Goal: Find contact information: Find contact information

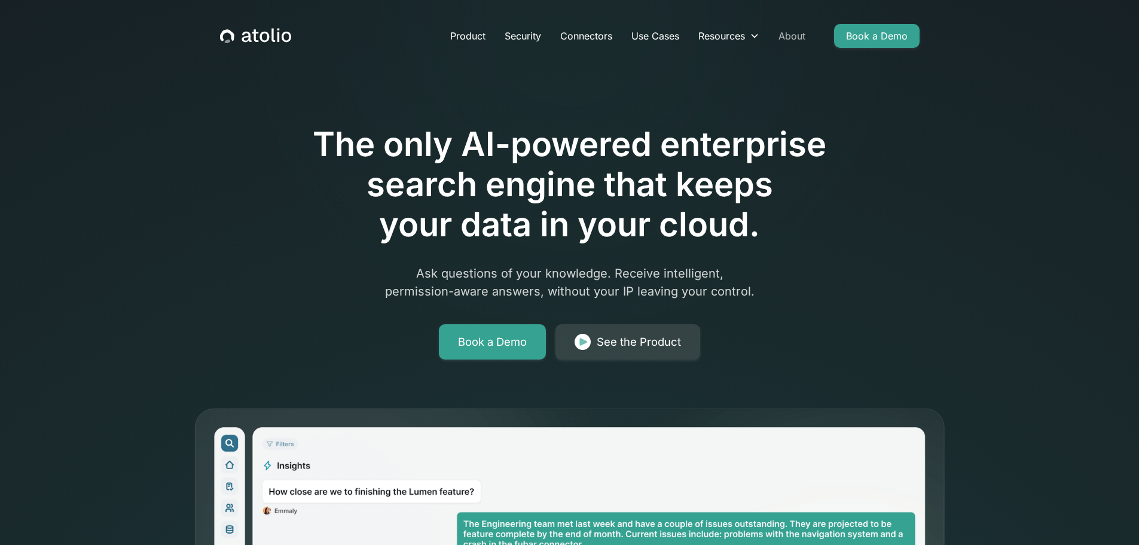
click at [790, 33] on link "About" at bounding box center [792, 36] width 46 height 24
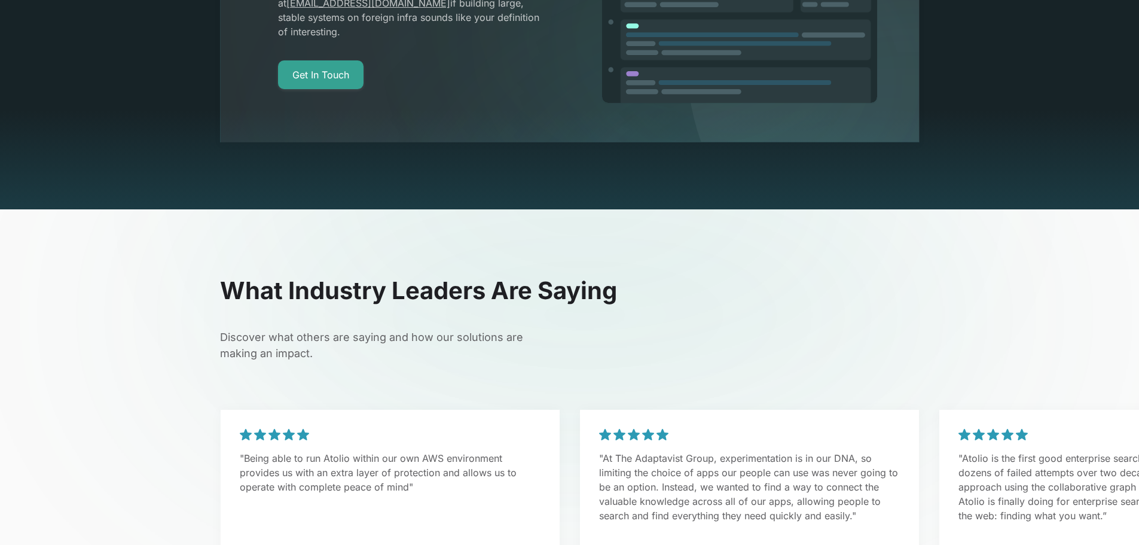
scroll to position [2392, 0]
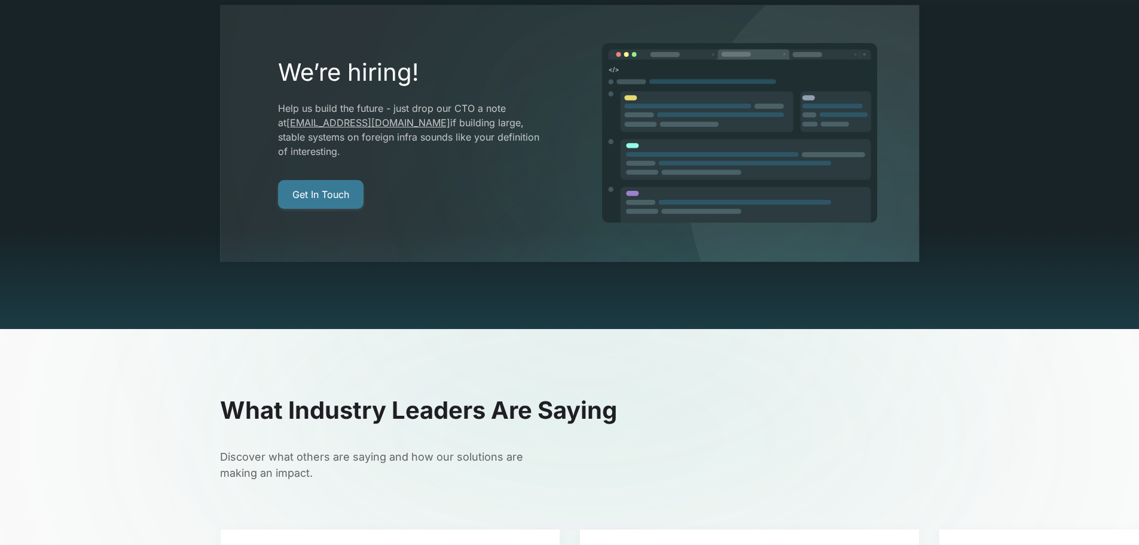
click at [339, 180] on link "Get In Touch" at bounding box center [320, 194] width 85 height 29
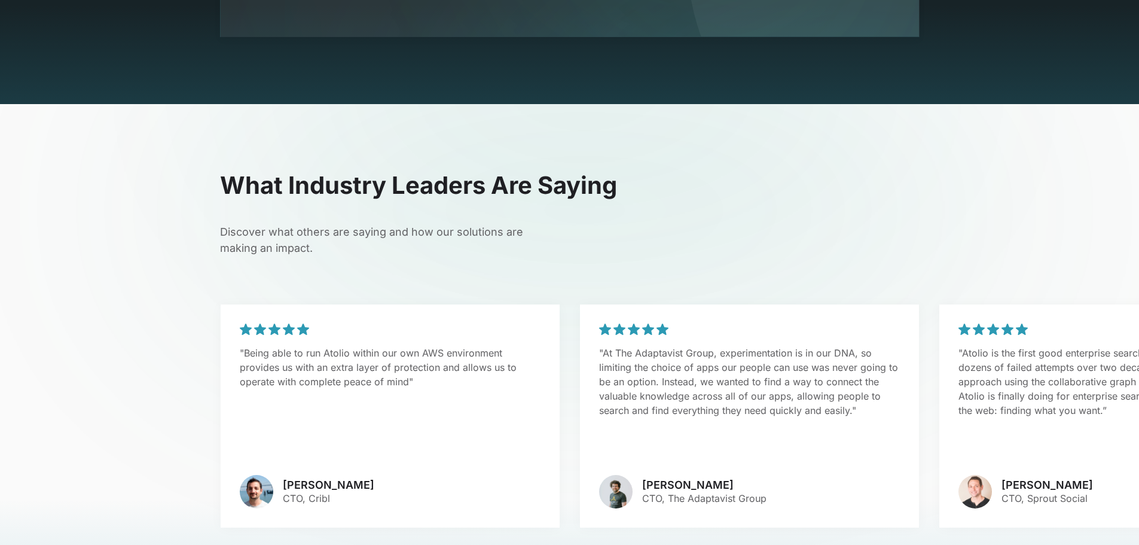
scroll to position [2408, 0]
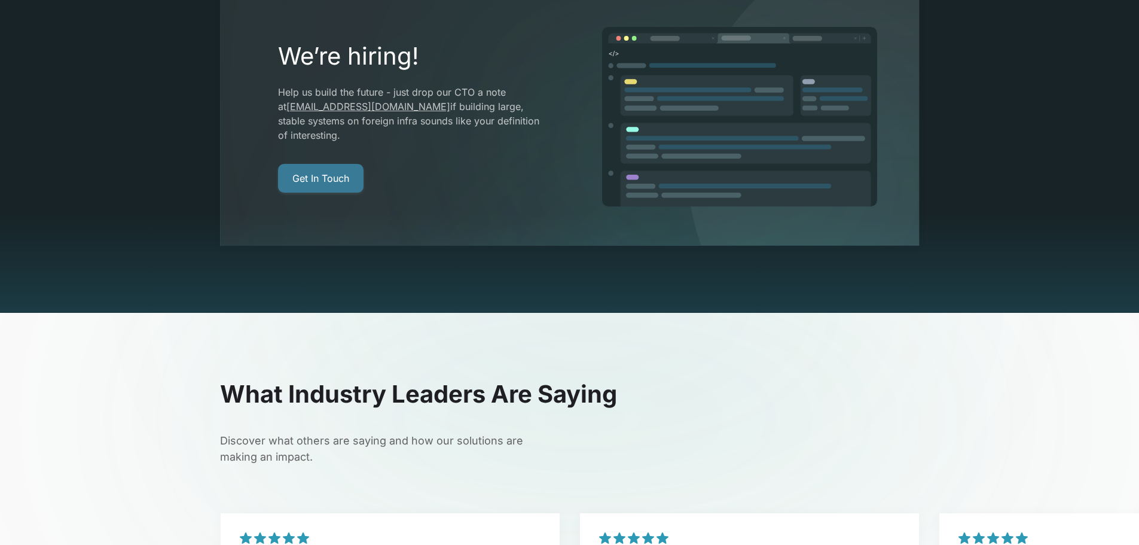
click at [338, 164] on link "Get In Touch" at bounding box center [320, 178] width 85 height 29
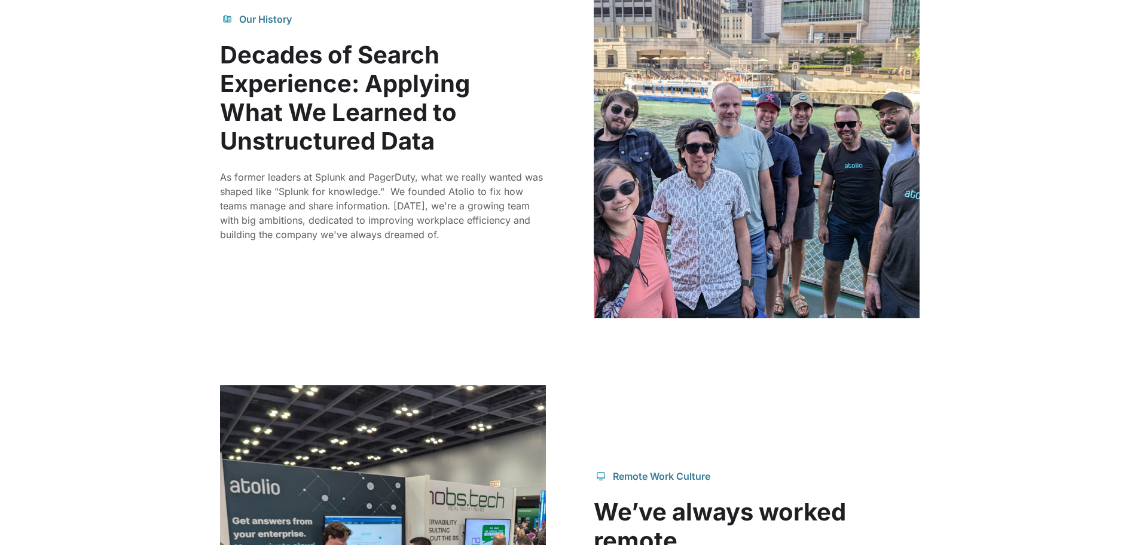
scroll to position [674, 0]
